Goal: Use online tool/utility: Utilize a website feature to perform a specific function

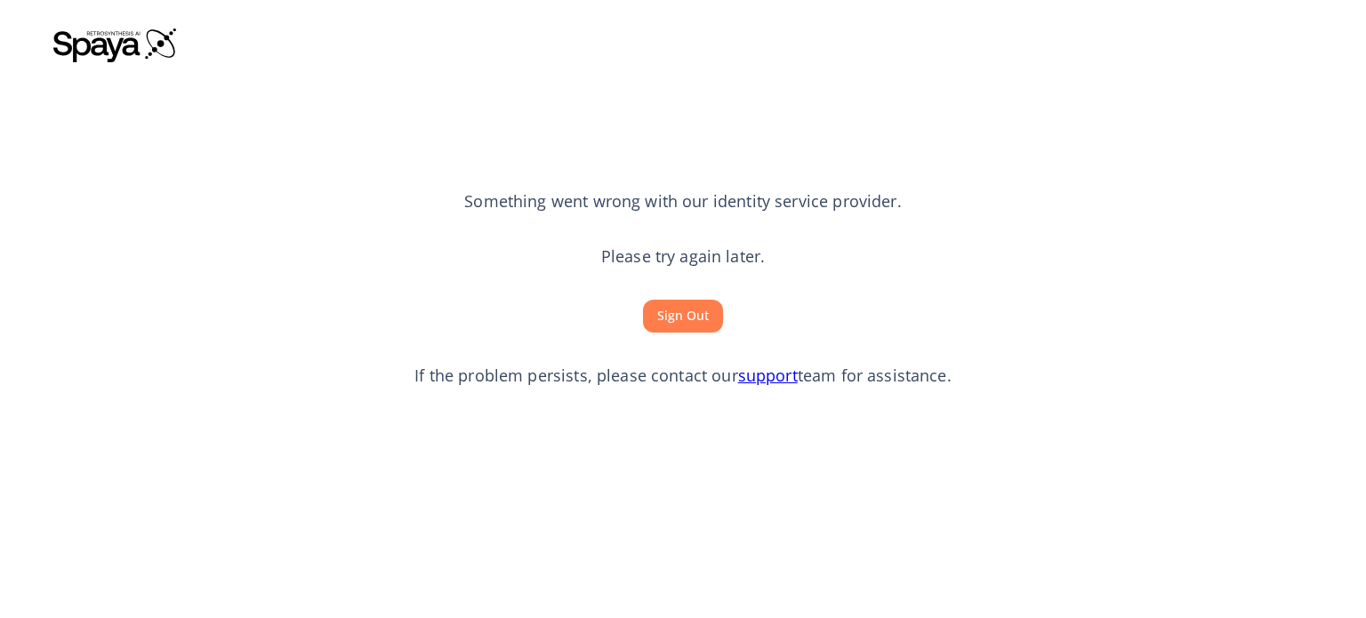
click at [680, 322] on button "Sign Out" at bounding box center [683, 316] width 80 height 33
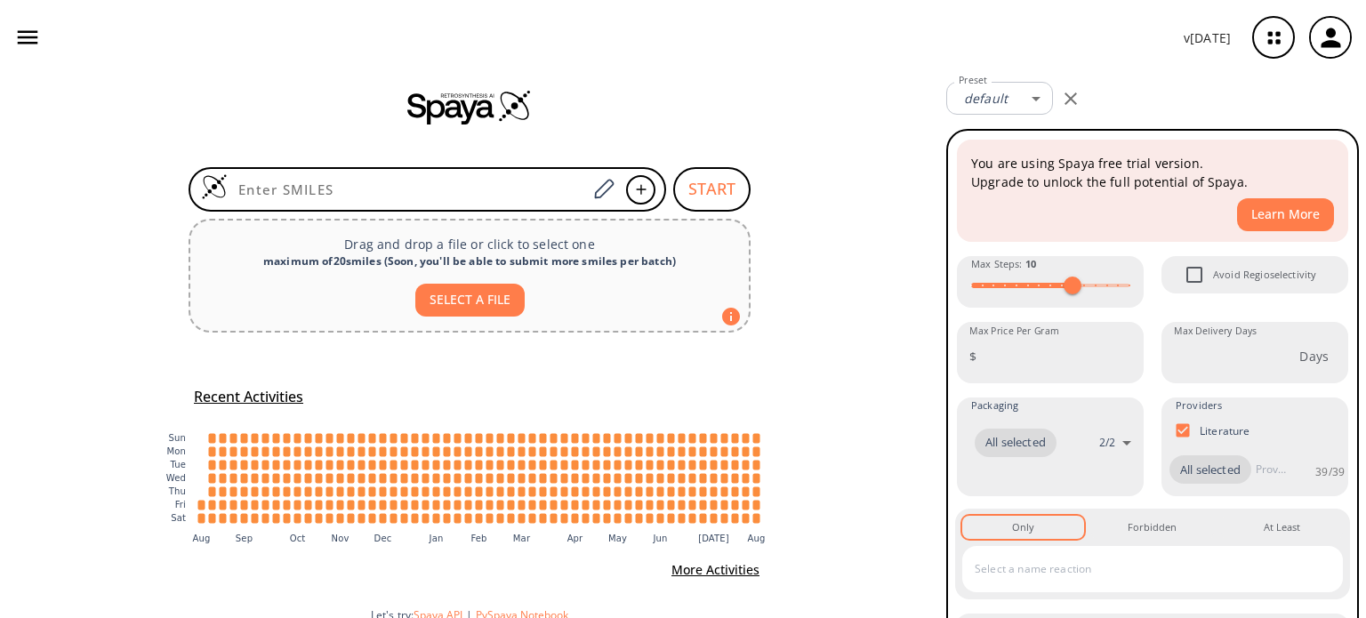
scroll to position [32, 0]
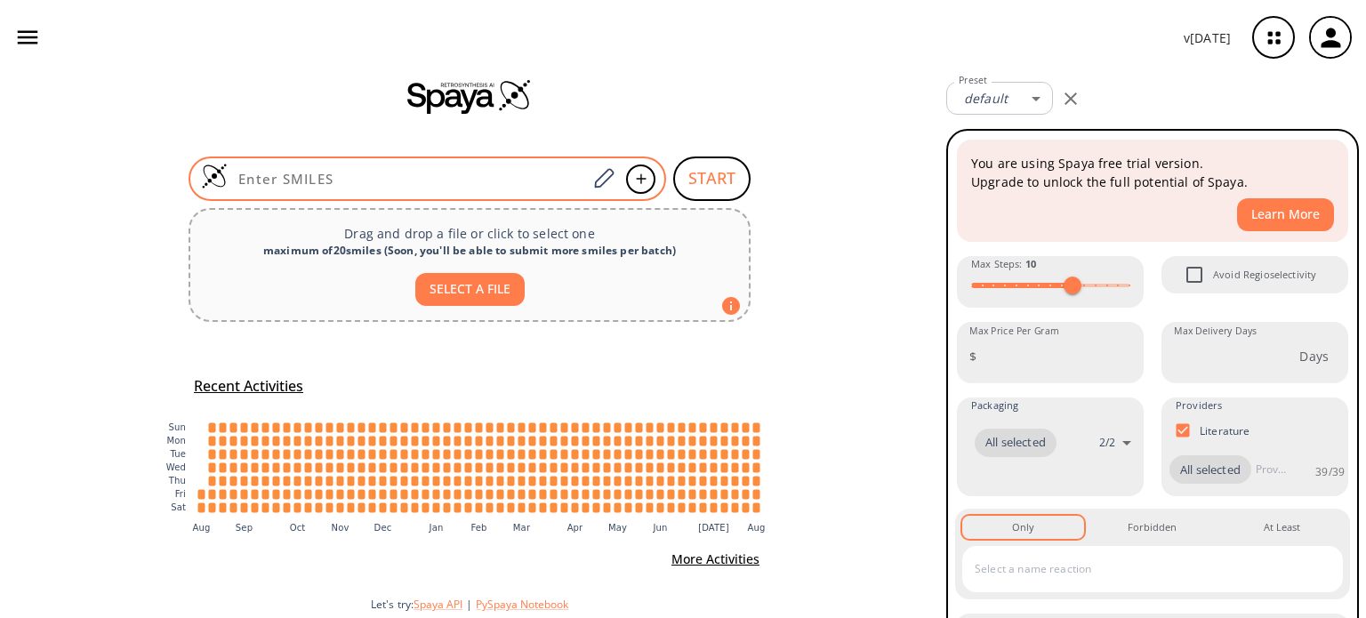
paste input "COC(/N=C(N)/C1=CC2=C(NC=C2CCC(NCCC3=CN=C(Cl)C=C3)=O)C(CC(C)C)=C1)=O"
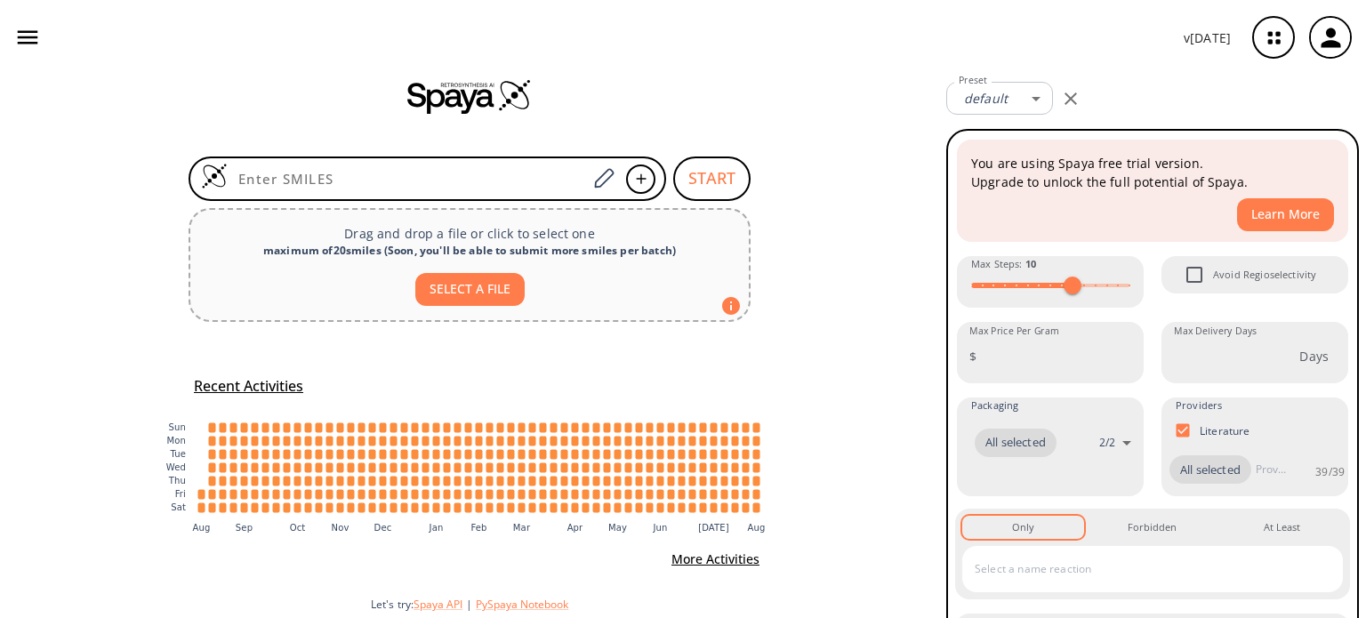
type input "COC(/N=C(N)/C1=CC2=C(NC=C2CCC(NCCC3=CN=C(Cl)C=C3)=O)C(CC(C)C)=C1)=O"
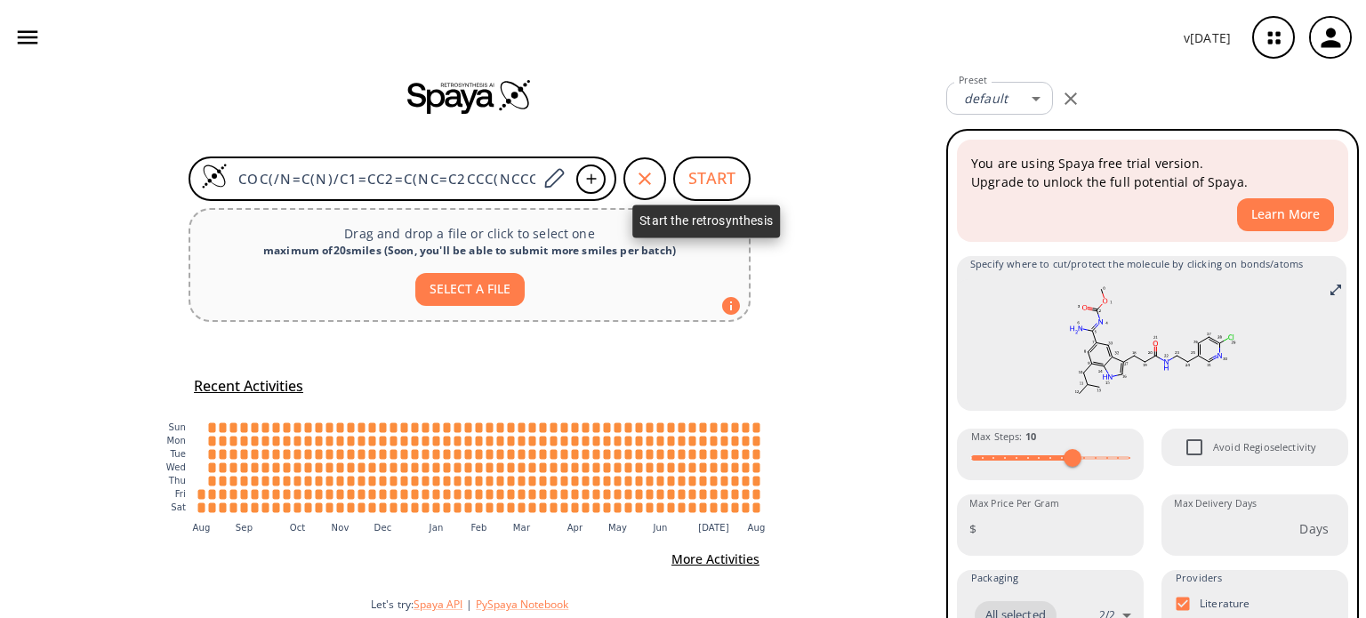
click at [712, 188] on button "START" at bounding box center [711, 179] width 77 height 44
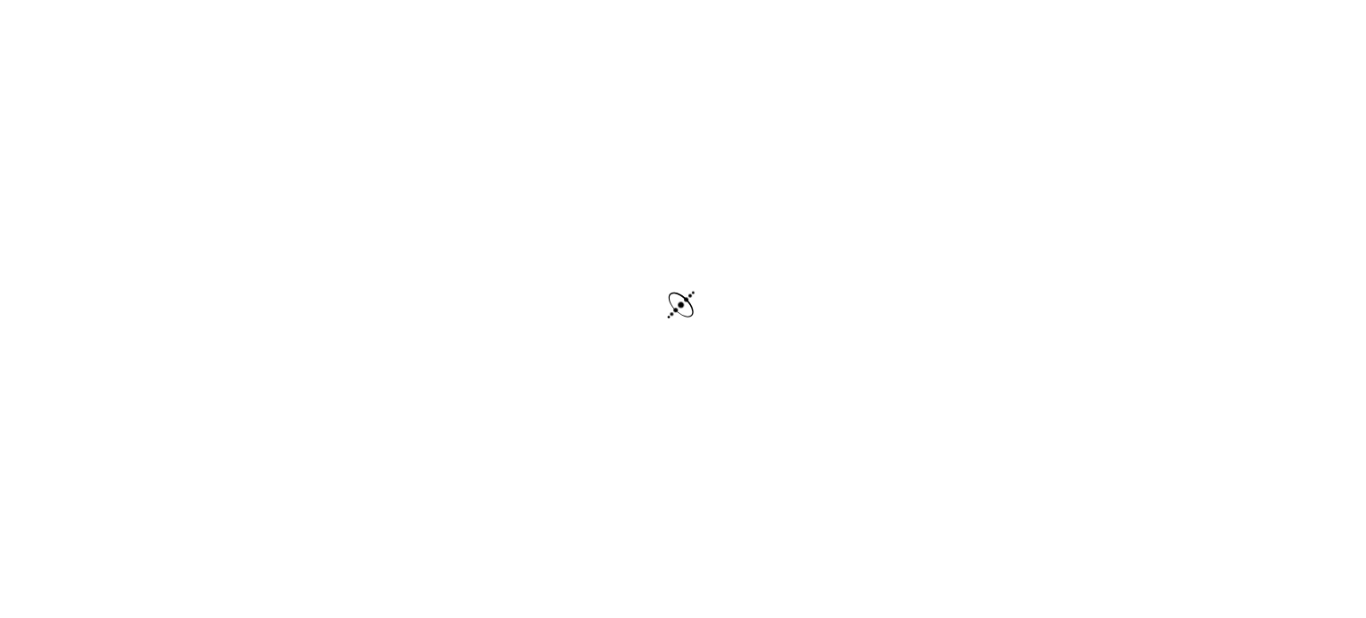
scroll to position [4, 0]
